Goal: Information Seeking & Learning: Learn about a topic

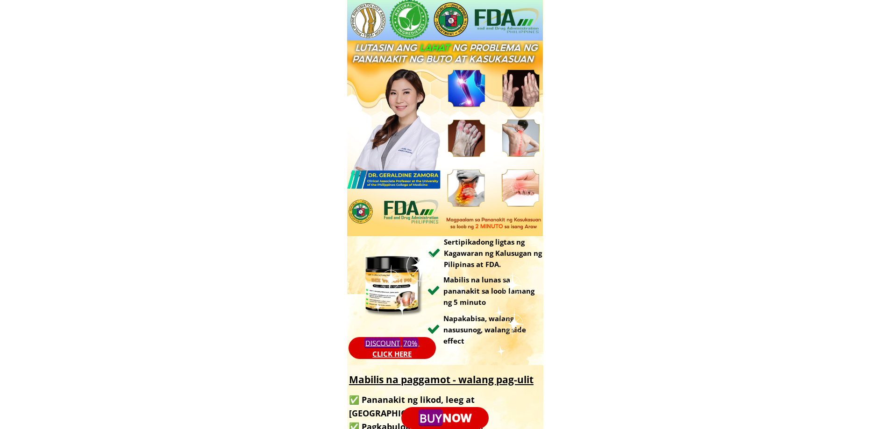
drag, startPoint x: 411, startPoint y: 34, endPoint x: 492, endPoint y: 136, distance: 130.6
click at [485, 132] on div "New generation join t pain treatment cream from St. Luke's Hospital DISCOUNT 70…" at bounding box center [445, 182] width 196 height 365
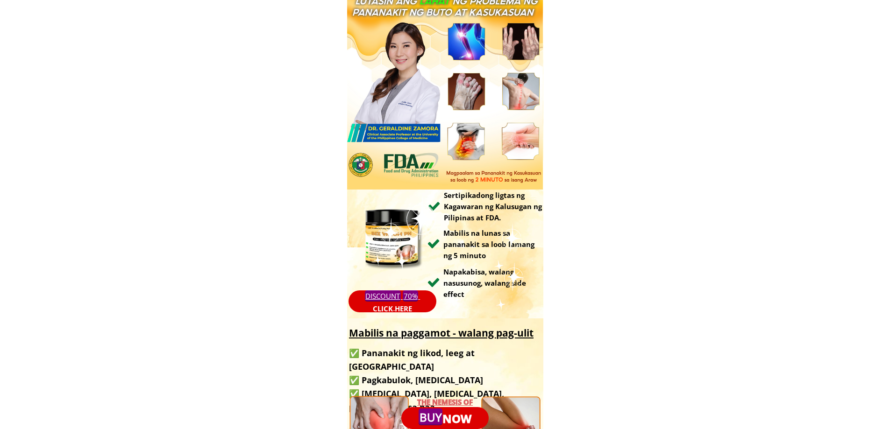
click at [500, 270] on div "New generation join t pain treatment cream from St. Luke's Hospital DISCOUNT 70…" at bounding box center [445, 135] width 196 height 365
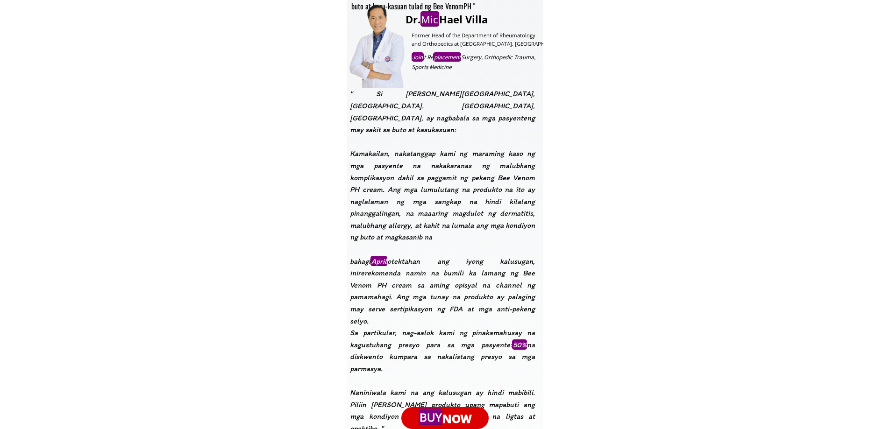
scroll to position [1588, 0]
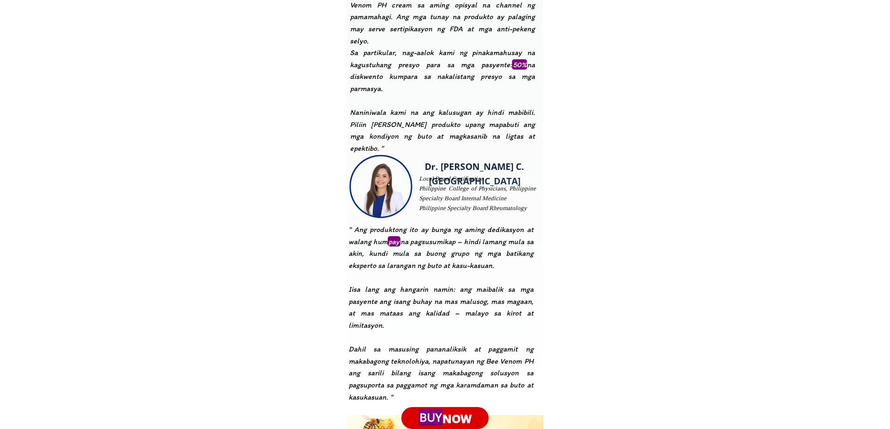
drag, startPoint x: 454, startPoint y: 258, endPoint x: 530, endPoint y: 354, distance: 121.4
click at [529, 354] on h3 "" Ang produktong ito ay bunga ng aming dedikasyon at walang hum pay na pagsusum…" at bounding box center [440, 319] width 185 height 191
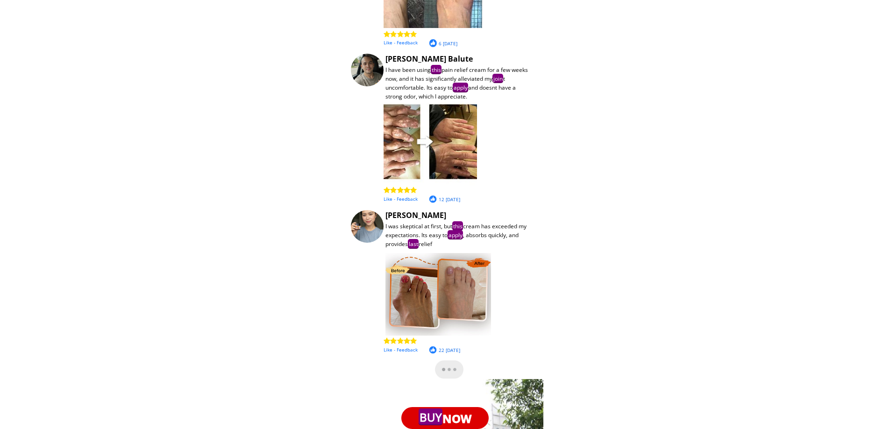
scroll to position [7613, 0]
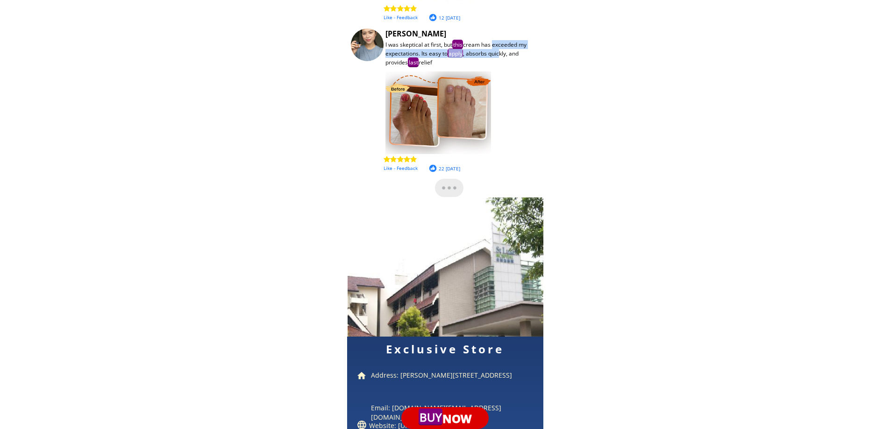
drag, startPoint x: 501, startPoint y: 51, endPoint x: 517, endPoint y: 62, distance: 18.9
click at [506, 55] on div "I was skeptical at first, but this cream has exceeded my expectations. Its easy…" at bounding box center [459, 53] width 149 height 27
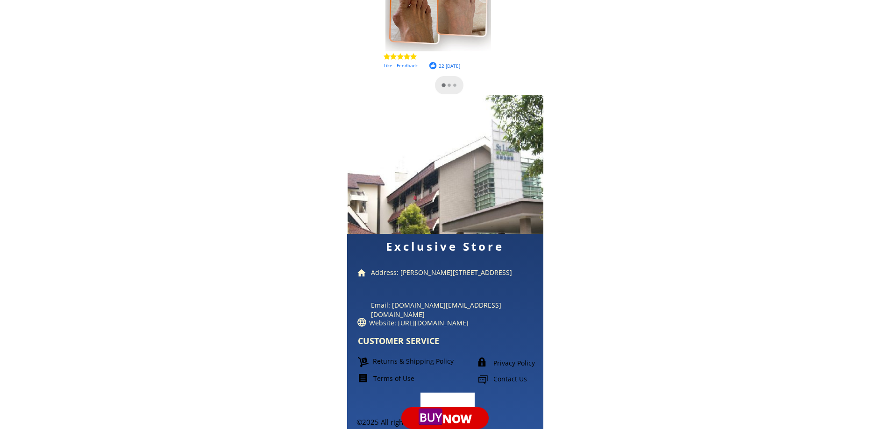
scroll to position [7719, 0]
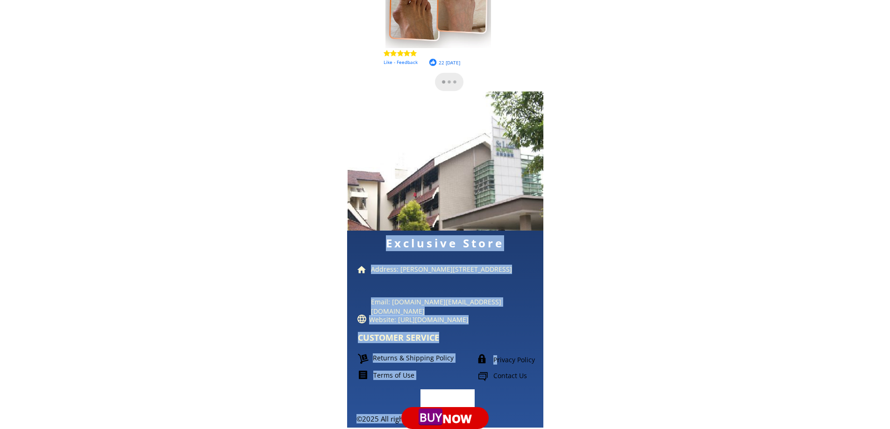
drag, startPoint x: 499, startPoint y: 359, endPoint x: 549, endPoint y: 366, distance: 50.4
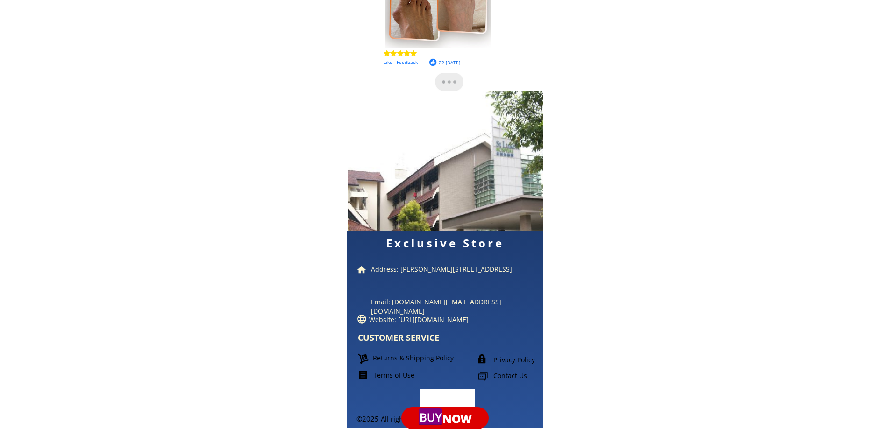
click at [502, 359] on font "Privacy Policy" at bounding box center [514, 359] width 42 height 9
click at [483, 360] on div "http://thenounproject.com The Noun Project Icon Template R emi nders Strokes Tr…" at bounding box center [482, 359] width 10 height 10
